Goal: Navigation & Orientation: Find specific page/section

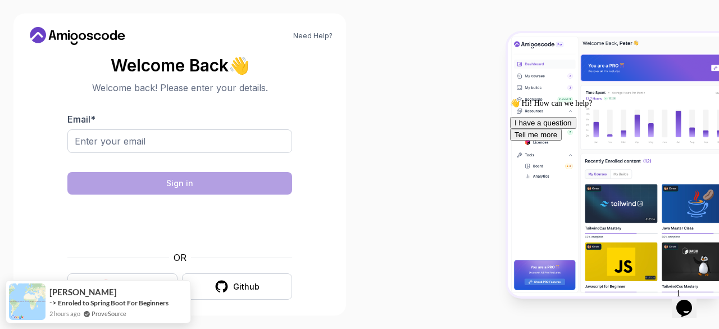
scroll to position [8, 0]
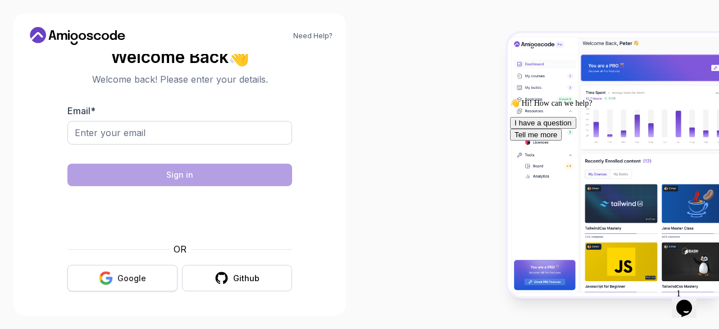
click at [140, 273] on div "Google" at bounding box center [131, 277] width 29 height 11
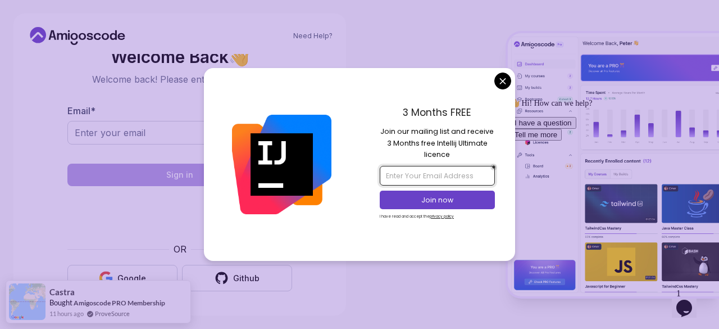
click at [414, 176] on input "email" at bounding box center [437, 175] width 115 height 19
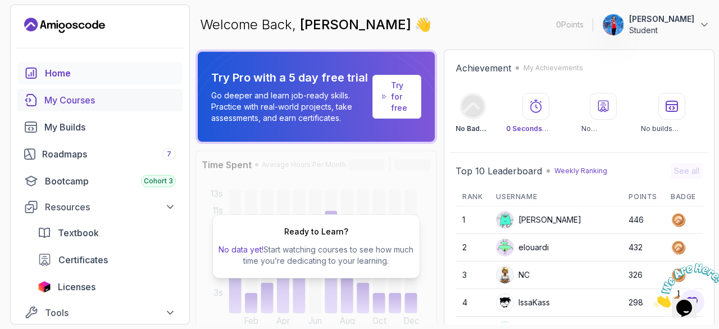
click at [100, 106] on link "My Courses" at bounding box center [99, 100] width 165 height 22
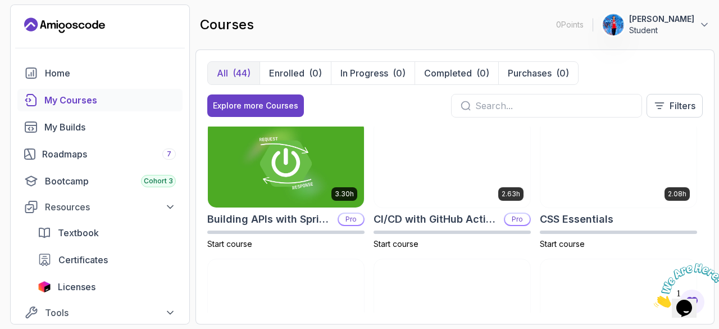
scroll to position [143, 0]
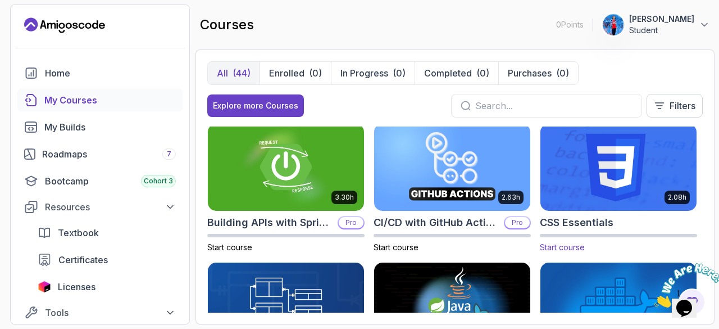
click at [619, 189] on img at bounding box center [618, 167] width 164 height 92
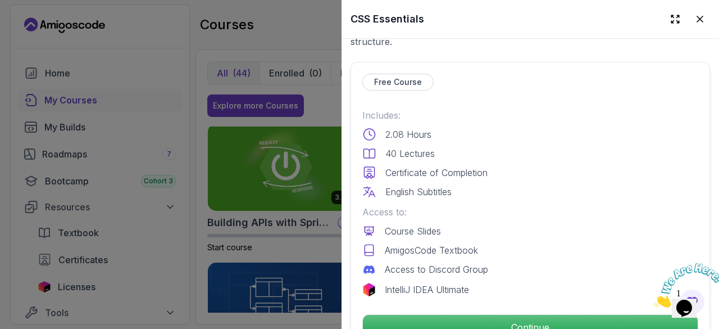
scroll to position [248, 0]
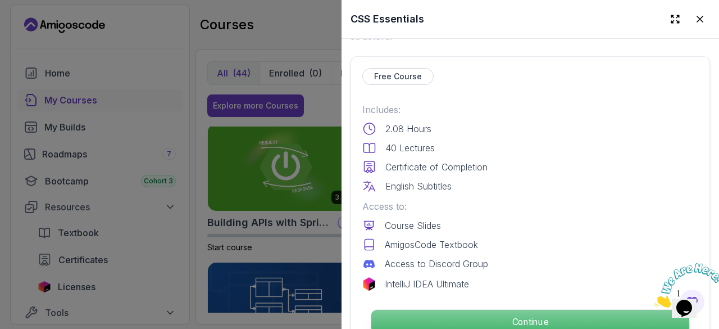
click at [425, 317] on p "Continue" at bounding box center [530, 321] width 318 height 24
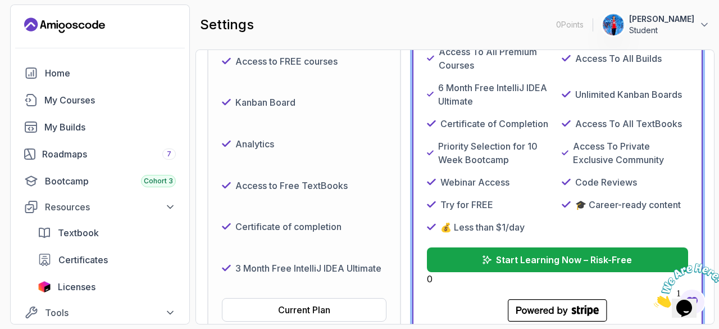
scroll to position [245, 0]
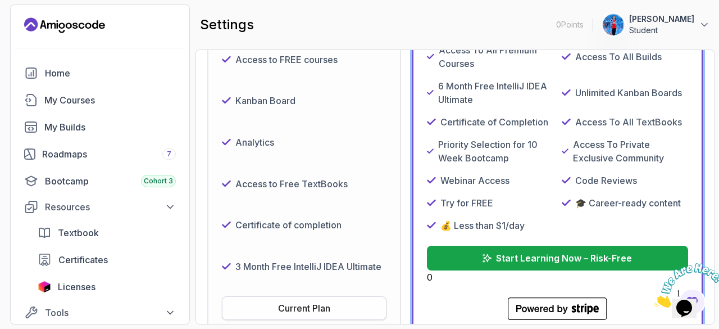
click at [267, 313] on button "Current Plan" at bounding box center [304, 308] width 165 height 24
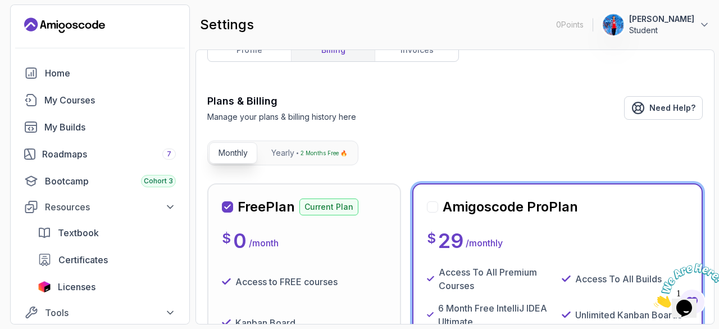
scroll to position [18, 0]
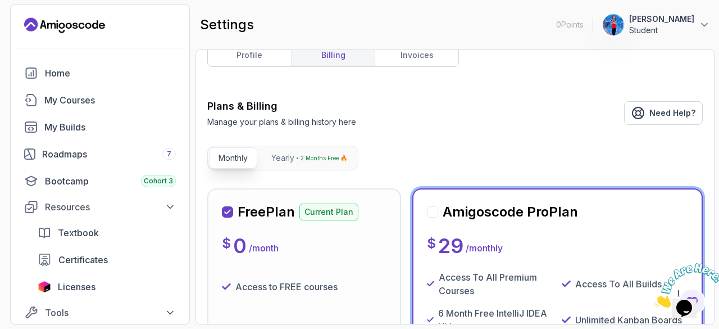
click at [669, 28] on p "Student" at bounding box center [661, 30] width 65 height 11
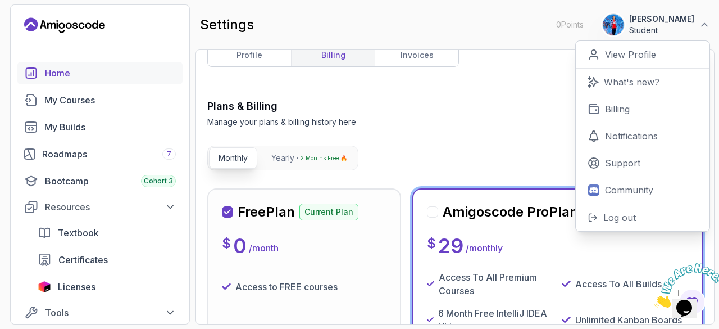
click at [80, 80] on link "Home" at bounding box center [99, 73] width 165 height 22
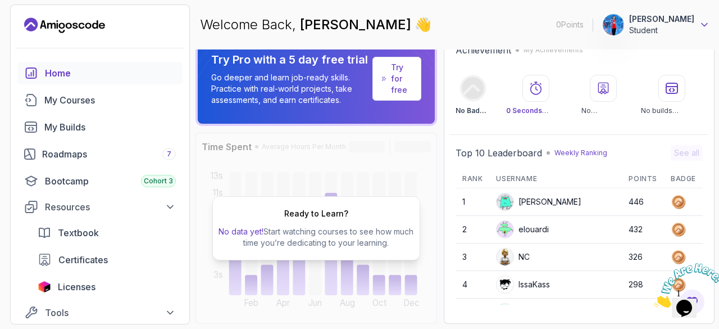
click at [705, 21] on icon at bounding box center [704, 24] width 11 height 11
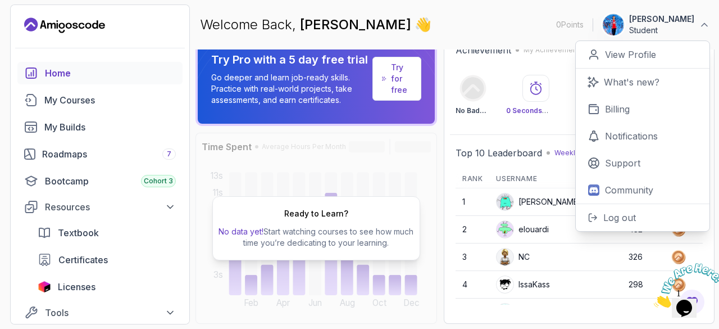
click at [554, 15] on div "Welcome Back, [PERSON_NAME] 👋 0 Points 1 [PERSON_NAME] Student 0 Points View Pr…" at bounding box center [454, 24] width 519 height 40
